Goal: Use online tool/utility: Utilize a website feature to perform a specific function

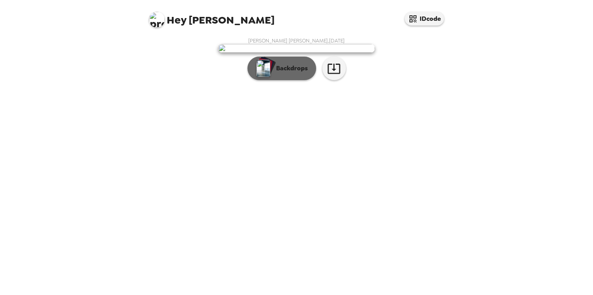
click at [294, 73] on p "Backdrops" at bounding box center [290, 68] width 36 height 9
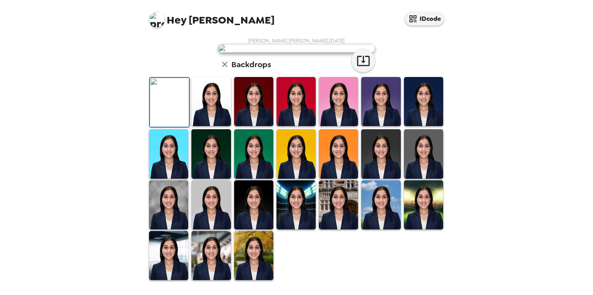
scroll to position [64, 0]
click at [213, 126] on img at bounding box center [210, 101] width 39 height 49
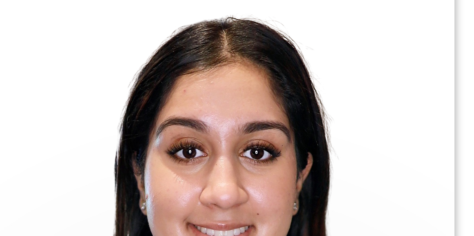
scroll to position [2, 0]
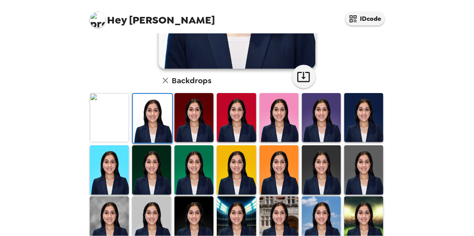
click at [238, 173] on img at bounding box center [236, 169] width 39 height 49
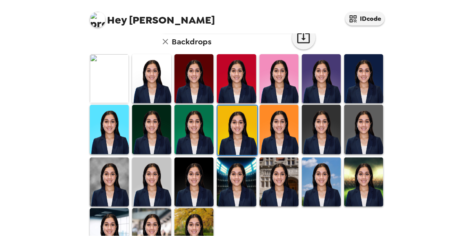
click at [238, 175] on img at bounding box center [236, 181] width 39 height 49
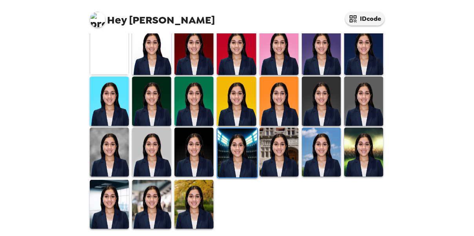
click at [113, 57] on img at bounding box center [109, 50] width 39 height 49
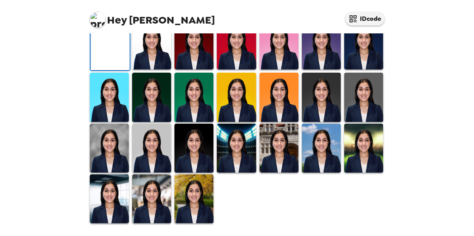
click at [137, 60] on img at bounding box center [151, 44] width 39 height 49
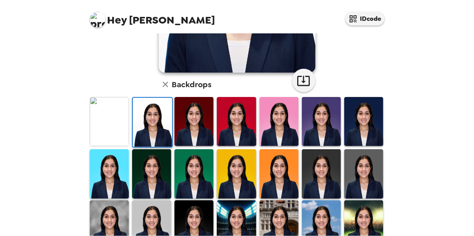
scroll to position [162, 0]
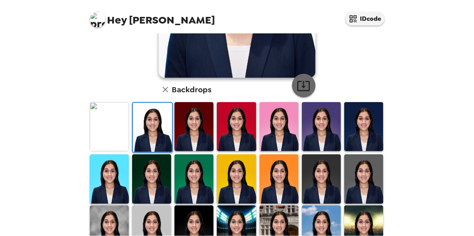
click at [306, 87] on icon "button" at bounding box center [304, 86] width 14 height 14
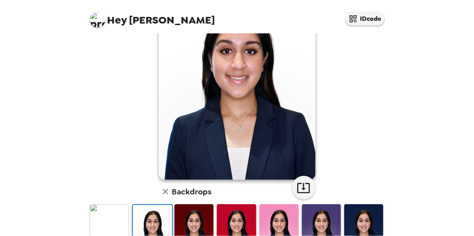
scroll to position [67, 0]
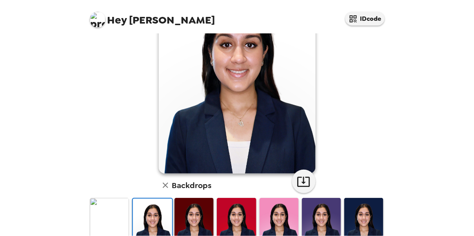
click at [115, 226] on img at bounding box center [109, 222] width 39 height 49
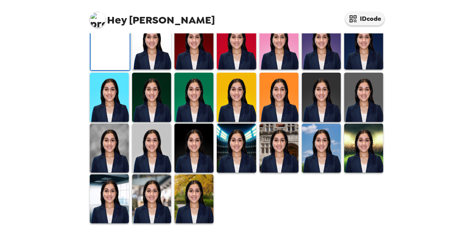
click at [205, 69] on img at bounding box center [194, 44] width 39 height 49
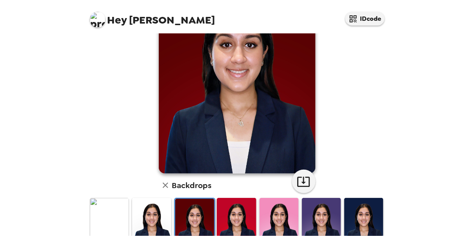
click at [253, 233] on img at bounding box center [236, 222] width 39 height 49
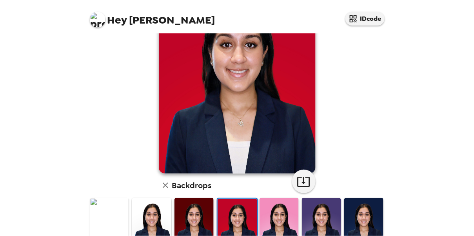
click at [304, 233] on img at bounding box center [321, 222] width 39 height 49
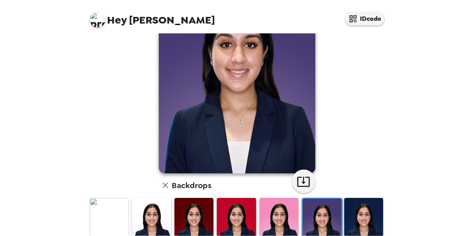
click at [338, 228] on img at bounding box center [322, 223] width 39 height 49
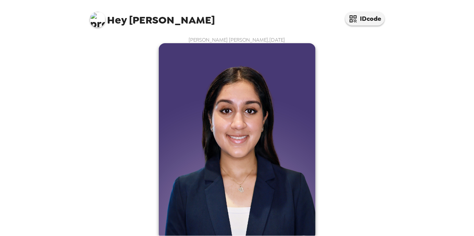
scroll to position [0, 0]
